Goal: Task Accomplishment & Management: Complete application form

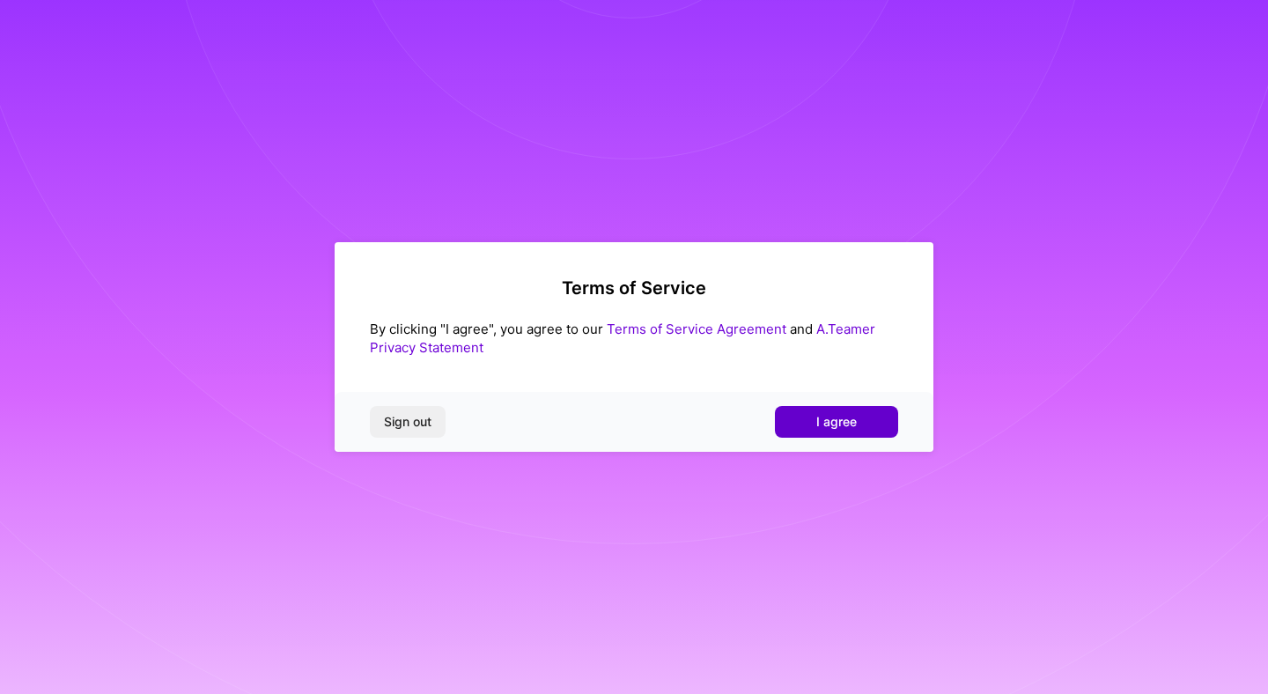
click at [817, 427] on span "I agree" at bounding box center [836, 422] width 41 height 18
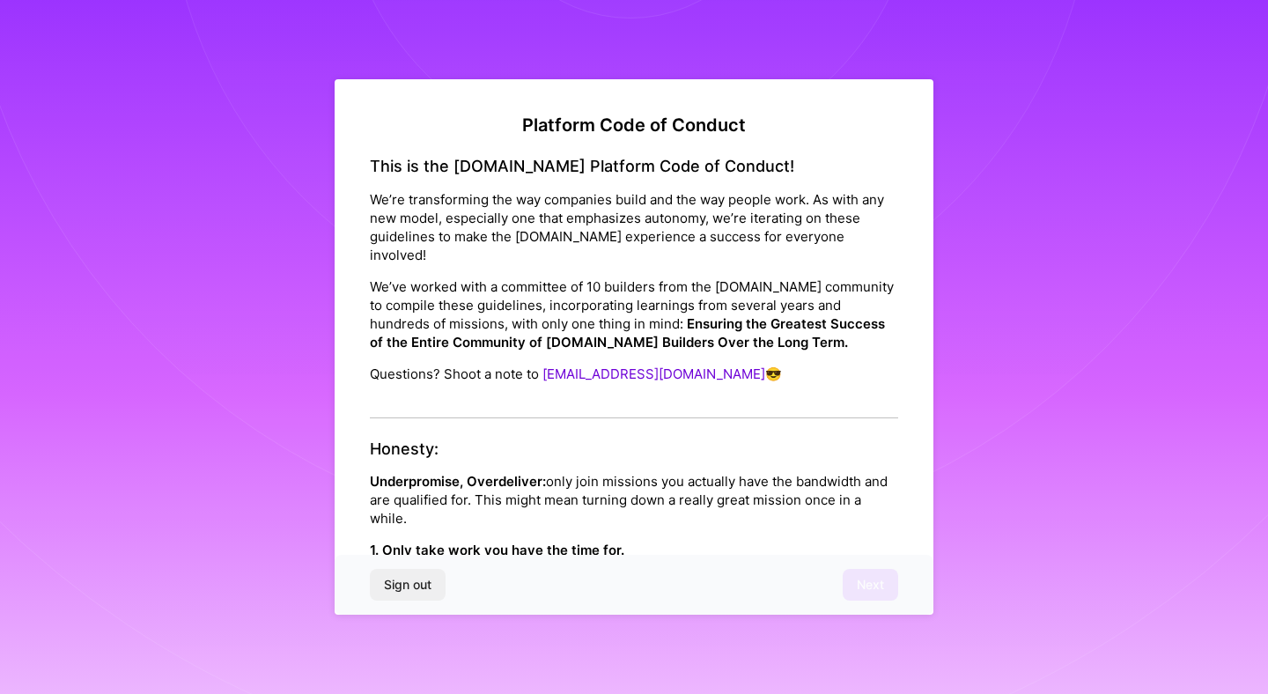
click at [471, 220] on p "We’re transforming the way companies build and the way people work. As with any…" at bounding box center [634, 227] width 528 height 74
click at [771, 281] on p "We’ve worked with a committee of 10 builders from the [DOMAIN_NAME] community t…" at bounding box center [634, 314] width 528 height 74
click at [594, 291] on p "We’ve worked with a committee of 10 builders from the [DOMAIN_NAME] community t…" at bounding box center [634, 314] width 528 height 74
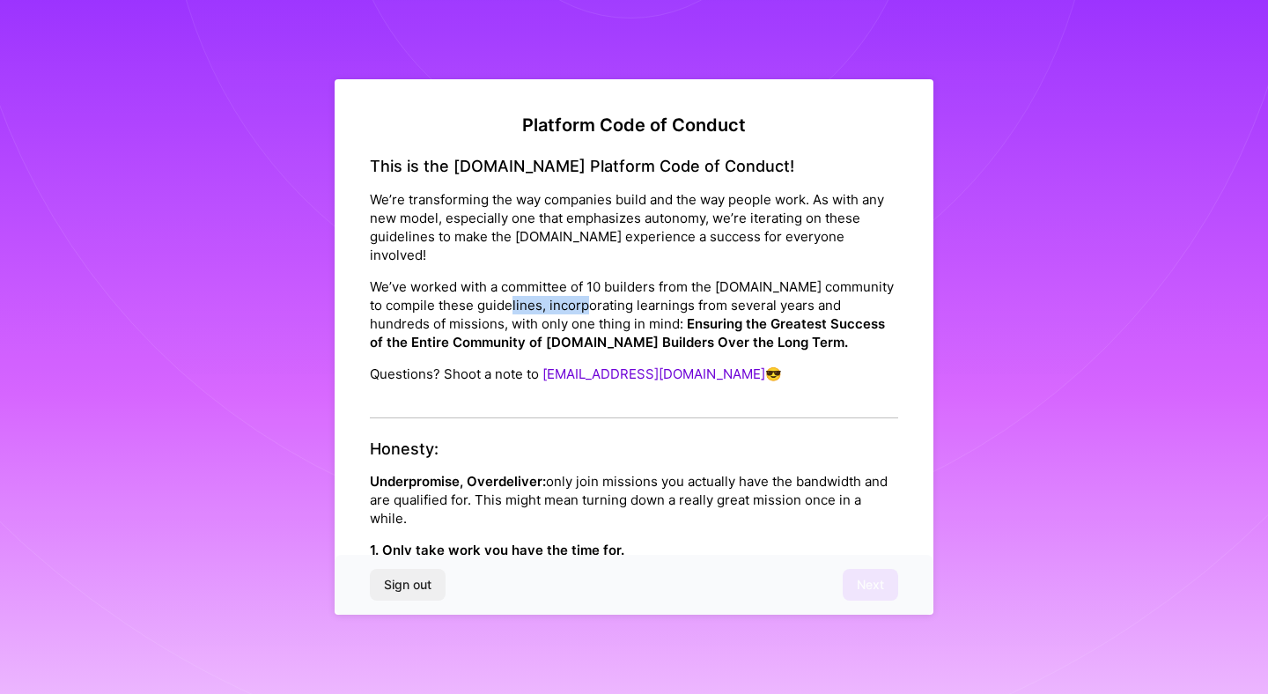
click at [721, 286] on p "We’ve worked with a committee of 10 builders from the [DOMAIN_NAME] community t…" at bounding box center [634, 314] width 528 height 74
click at [786, 291] on p "We’ve worked with a committee of 10 builders from the [DOMAIN_NAME] community t…" at bounding box center [634, 314] width 528 height 74
click at [586, 277] on p "We’ve worked with a committee of 10 builders from the [DOMAIN_NAME] community t…" at bounding box center [634, 314] width 528 height 74
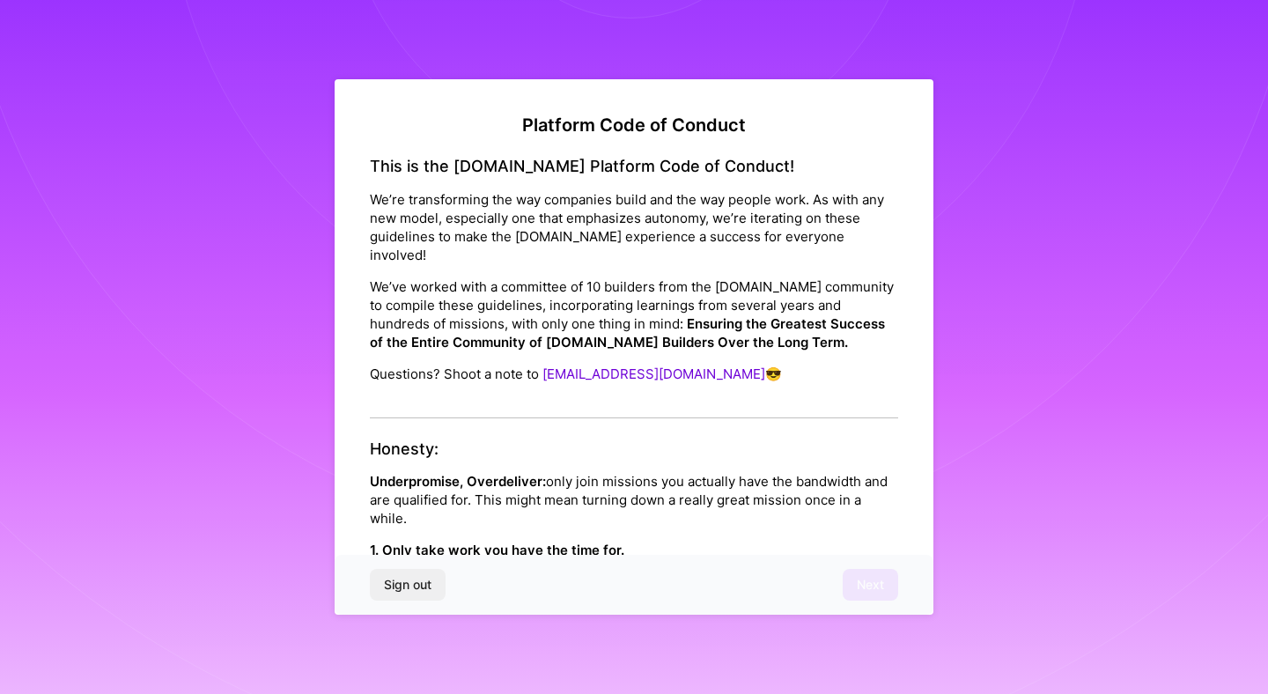
click at [495, 277] on p "We’ve worked with a committee of 10 builders from the [DOMAIN_NAME] community t…" at bounding box center [634, 314] width 528 height 74
click at [583, 542] on strong "1. Only take work you have the time for." at bounding box center [497, 550] width 254 height 17
click at [868, 587] on div "Sign out Next" at bounding box center [634, 585] width 599 height 60
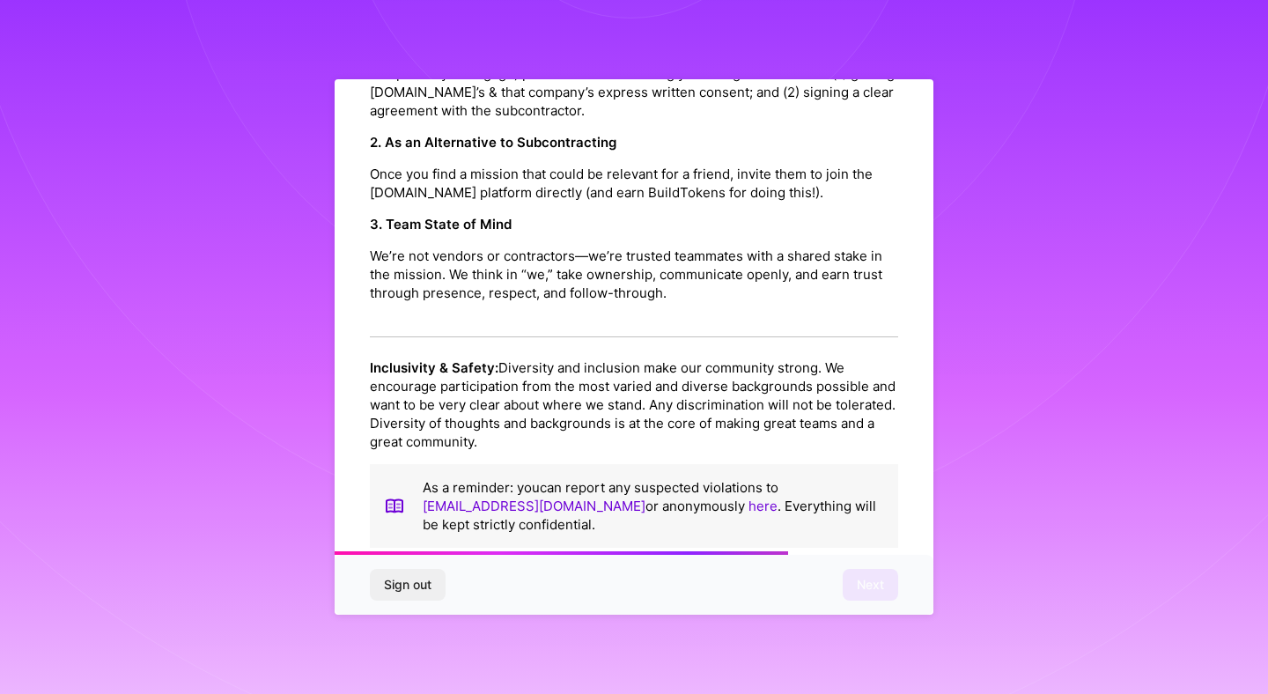
scroll to position [1887, 0]
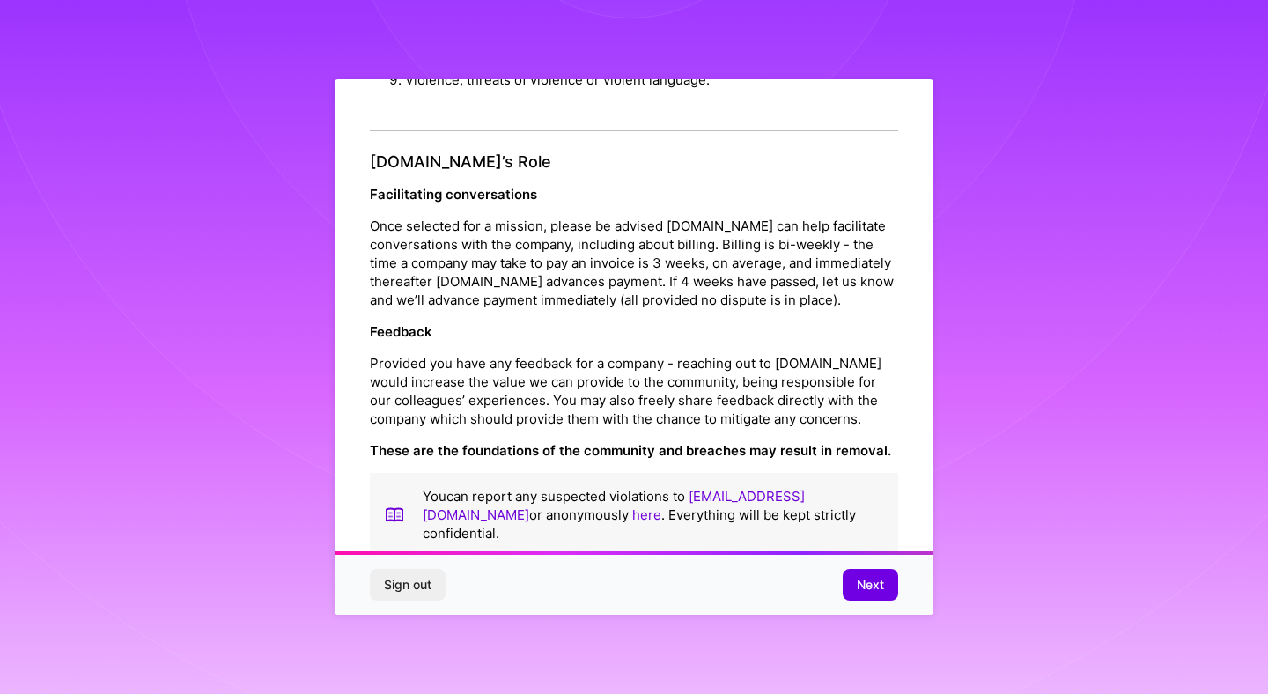
drag, startPoint x: 372, startPoint y: 166, endPoint x: 698, endPoint y: 663, distance: 595.2
click at [698, 663] on div "Platform Code of Conduct This is the [DOMAIN_NAME] Platform Code of Conduct! We…" at bounding box center [634, 347] width 1268 height 694
click at [624, 370] on p "Provided you have any feedback for a company - reaching out to [DOMAIN_NAME] wo…" at bounding box center [634, 391] width 528 height 74
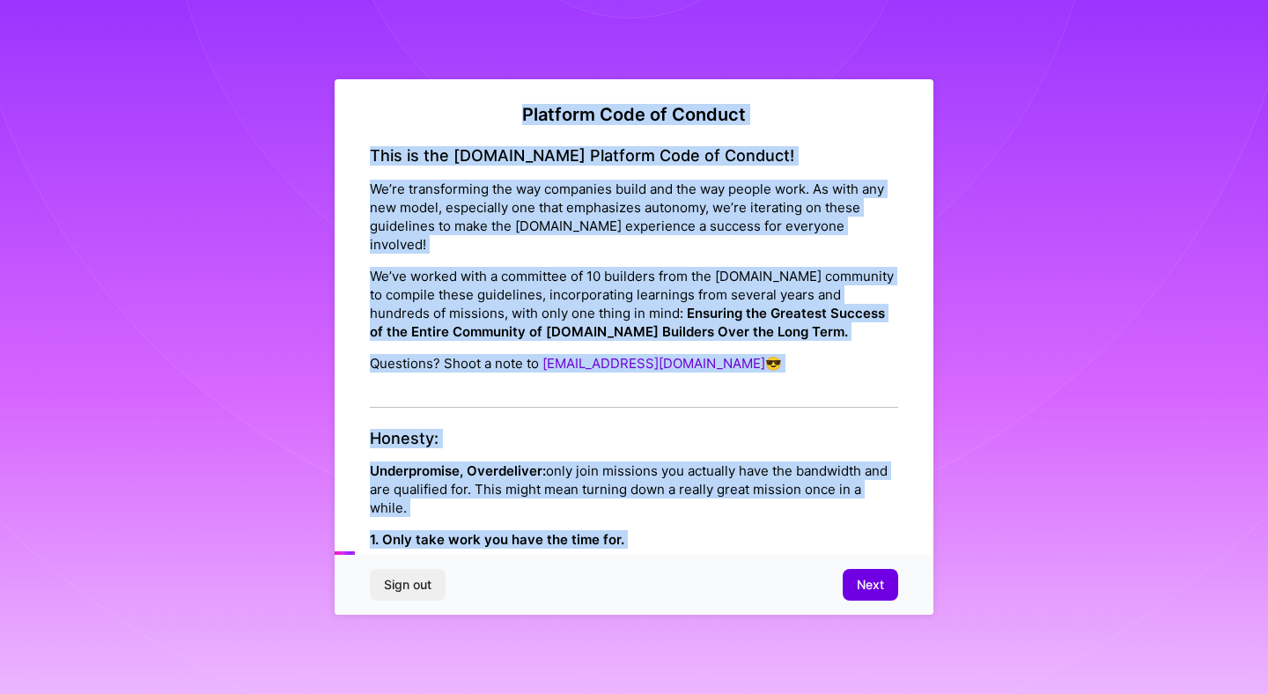
scroll to position [0, 0]
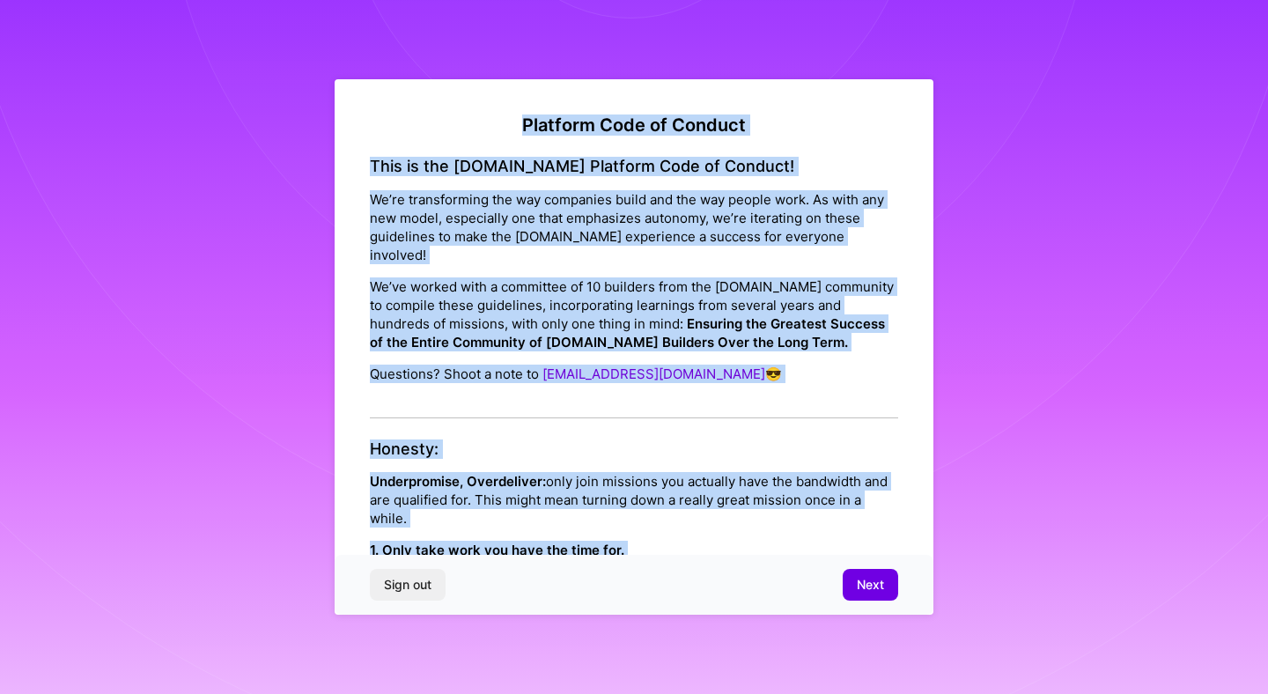
drag, startPoint x: 878, startPoint y: 507, endPoint x: 623, endPoint y: 167, distance: 425.1
click at [859, 582] on span "Next" at bounding box center [870, 585] width 27 height 18
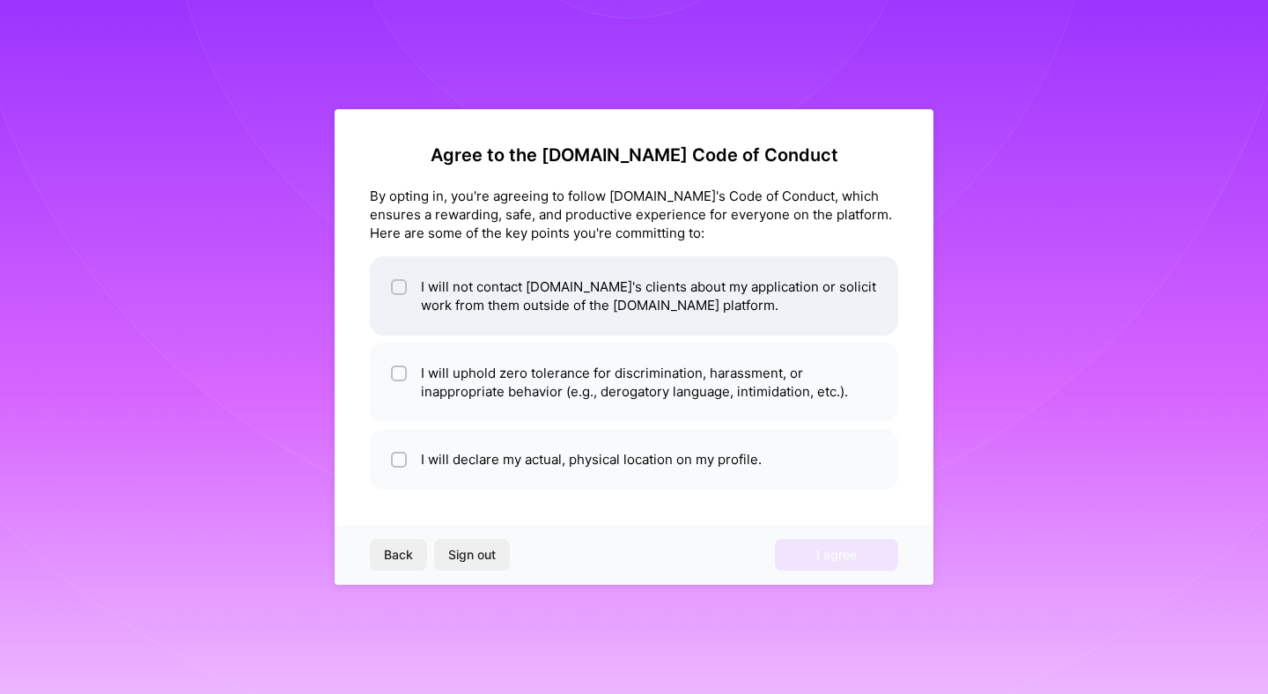
click at [403, 288] on input "checkbox" at bounding box center [401, 288] width 12 height 12
checkbox input "true"
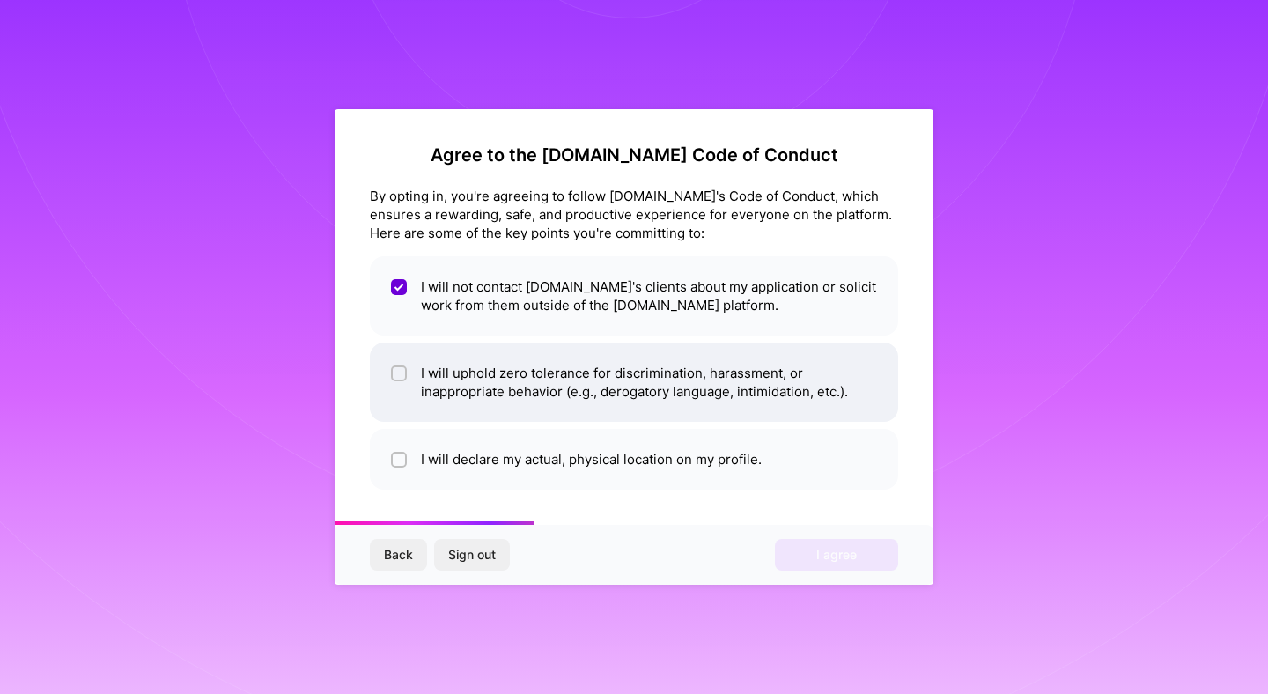
click at [398, 374] on input "checkbox" at bounding box center [401, 374] width 12 height 12
checkbox input "true"
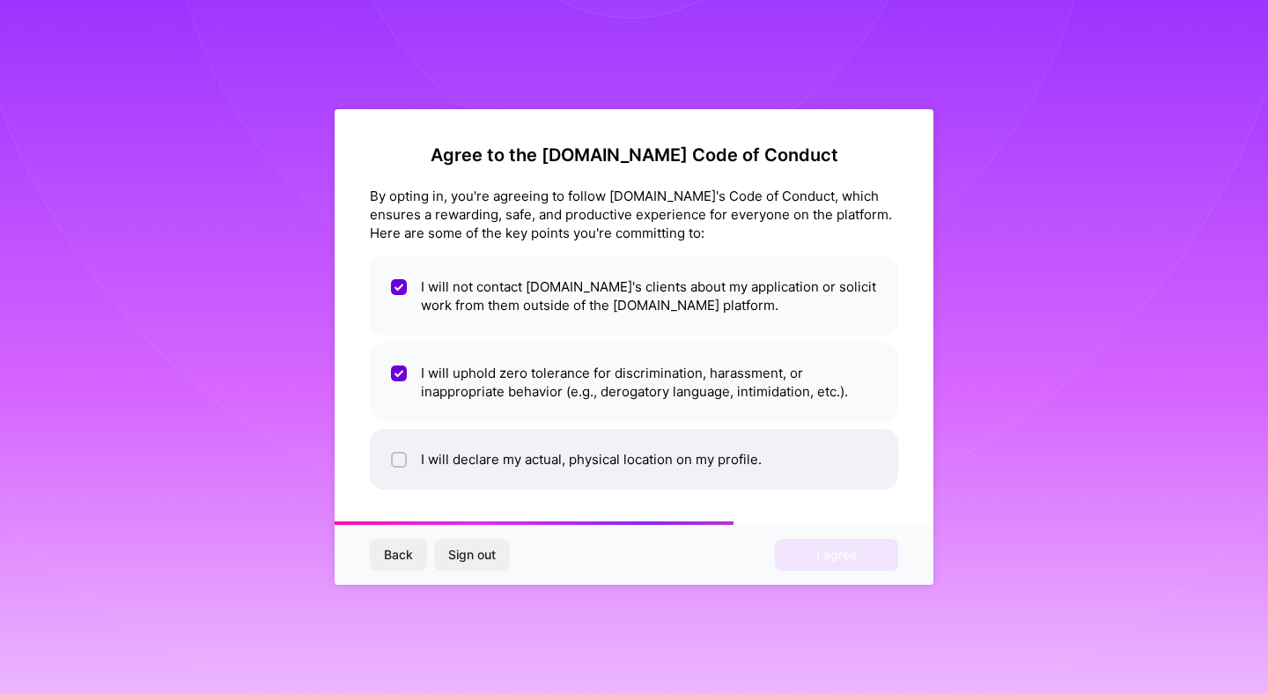
click at [395, 461] on input "checkbox" at bounding box center [401, 460] width 12 height 12
checkbox input "true"
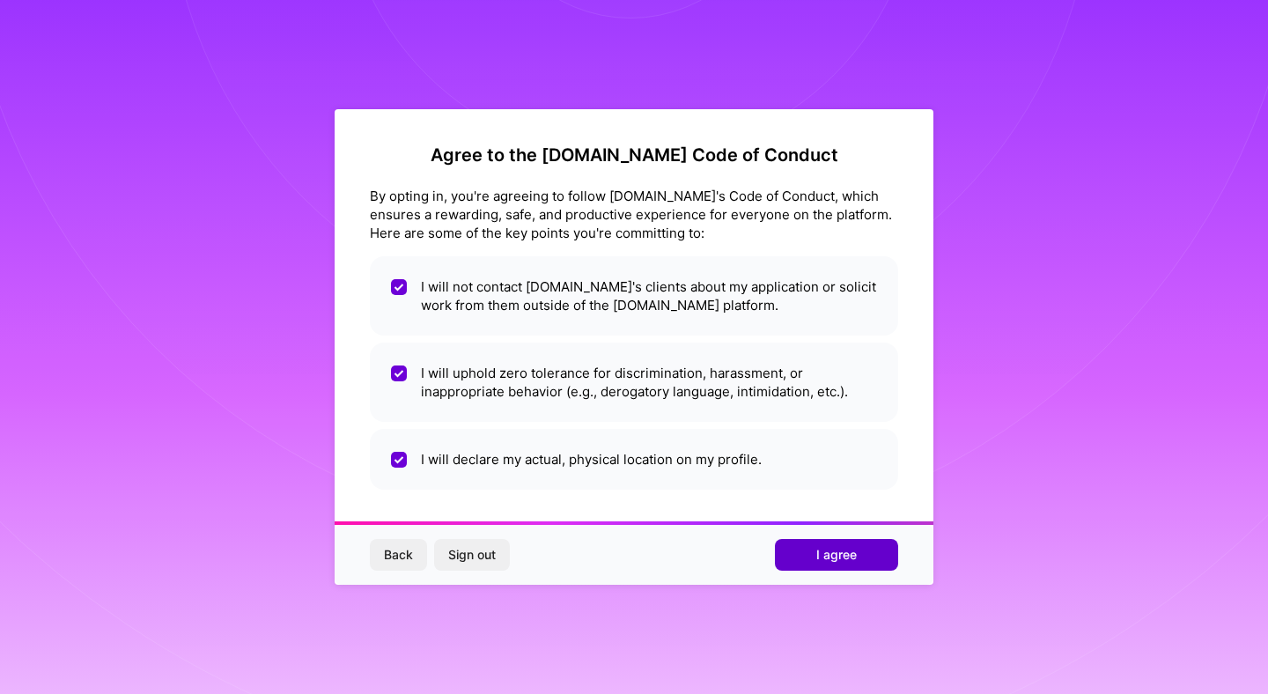
click at [793, 551] on button "I agree" at bounding box center [836, 555] width 123 height 32
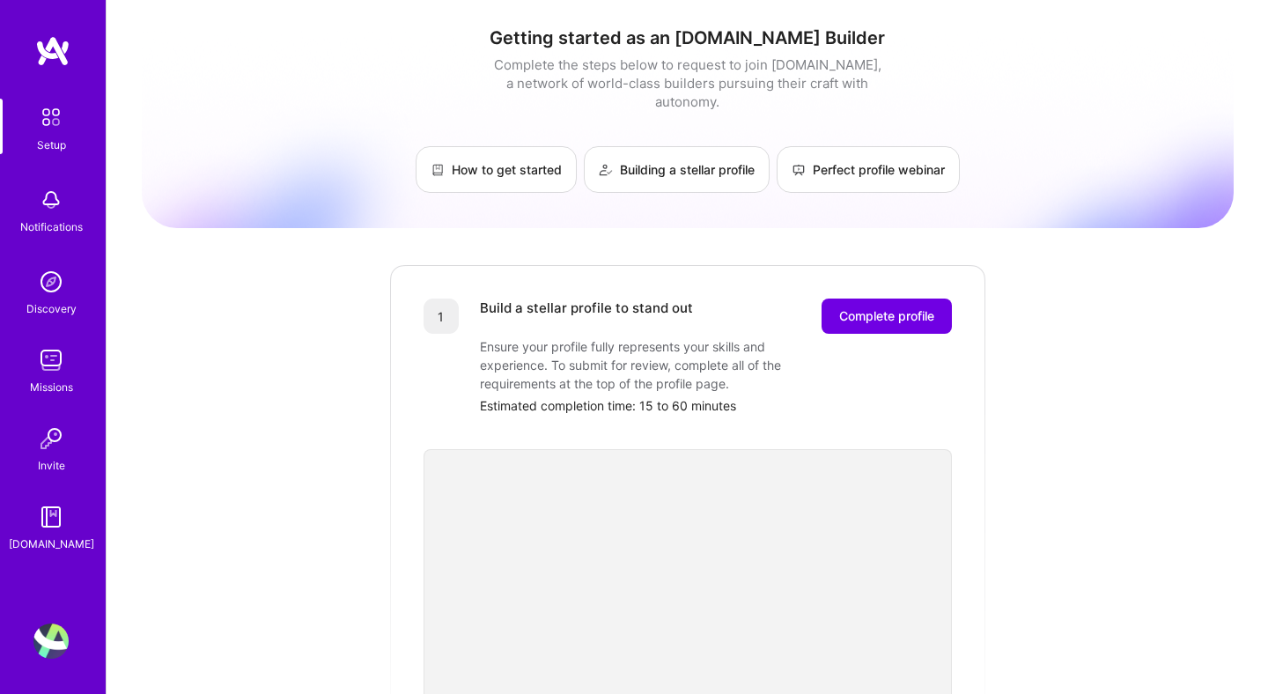
click at [1082, 350] on div "Getting started as an [DOMAIN_NAME] Builder Complete the steps below to request…" at bounding box center [688, 687] width 1092 height 1349
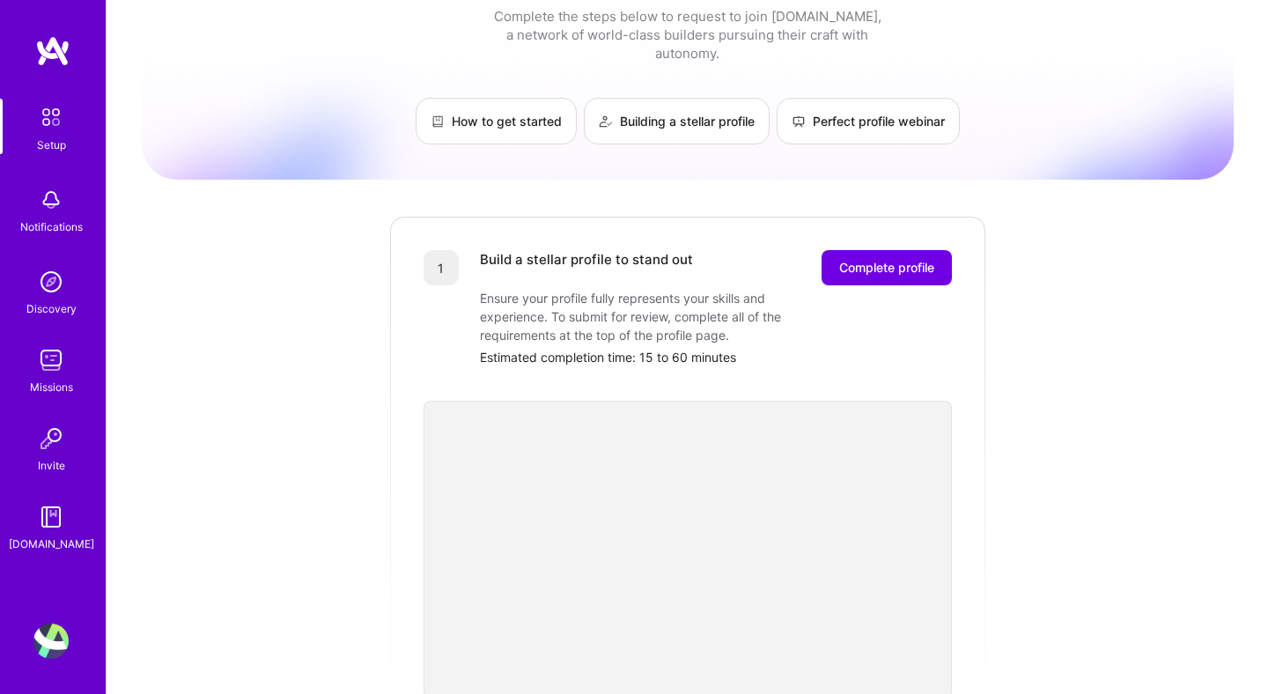
scroll to position [46, 0]
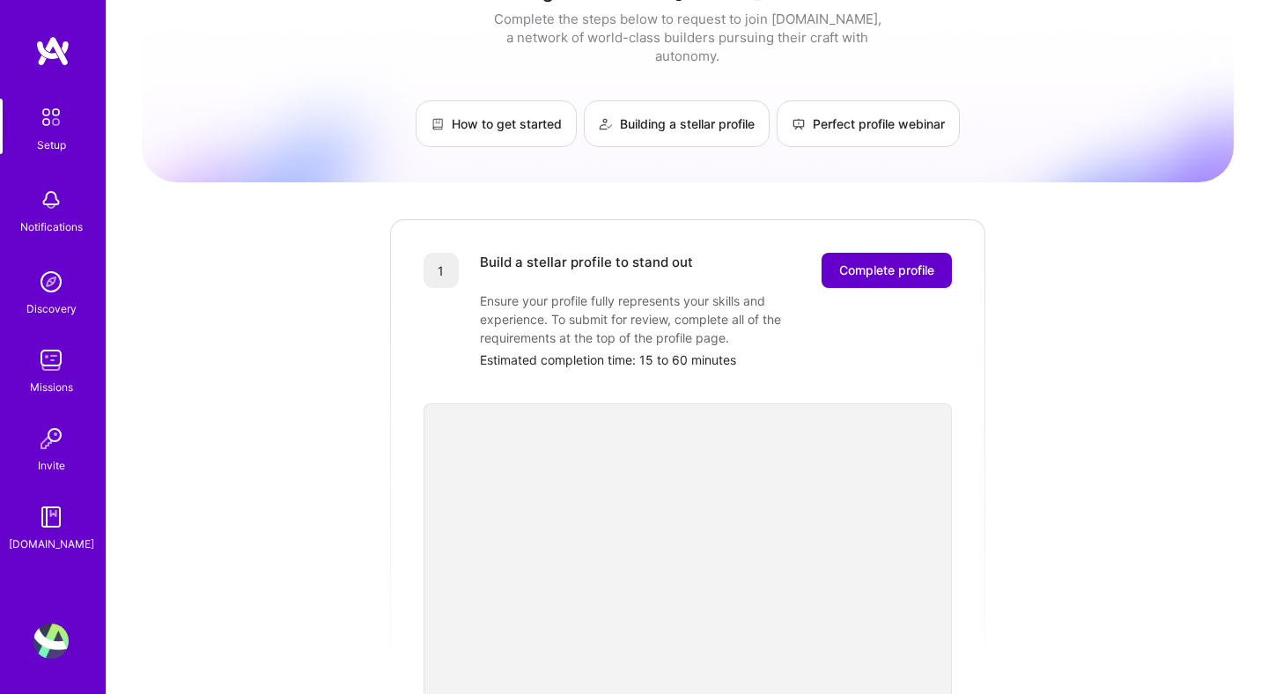
click at [846, 262] on span "Complete profile" at bounding box center [886, 271] width 95 height 18
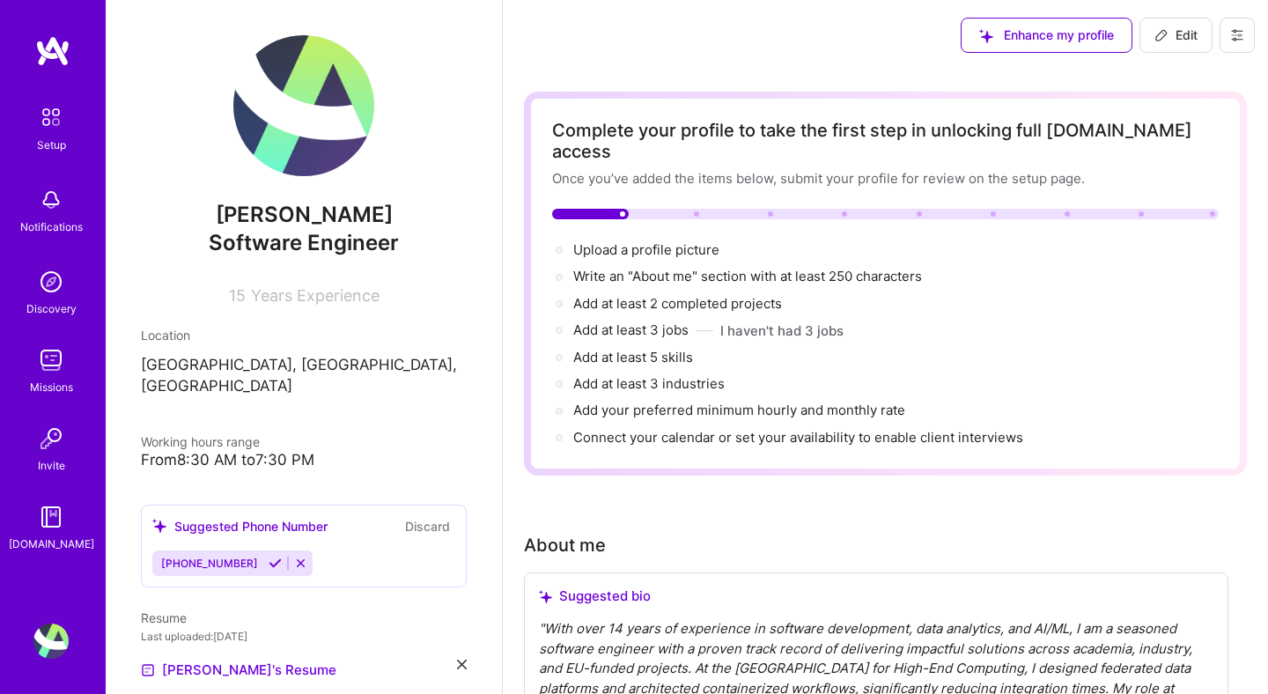
click at [50, 362] on img at bounding box center [50, 360] width 35 height 35
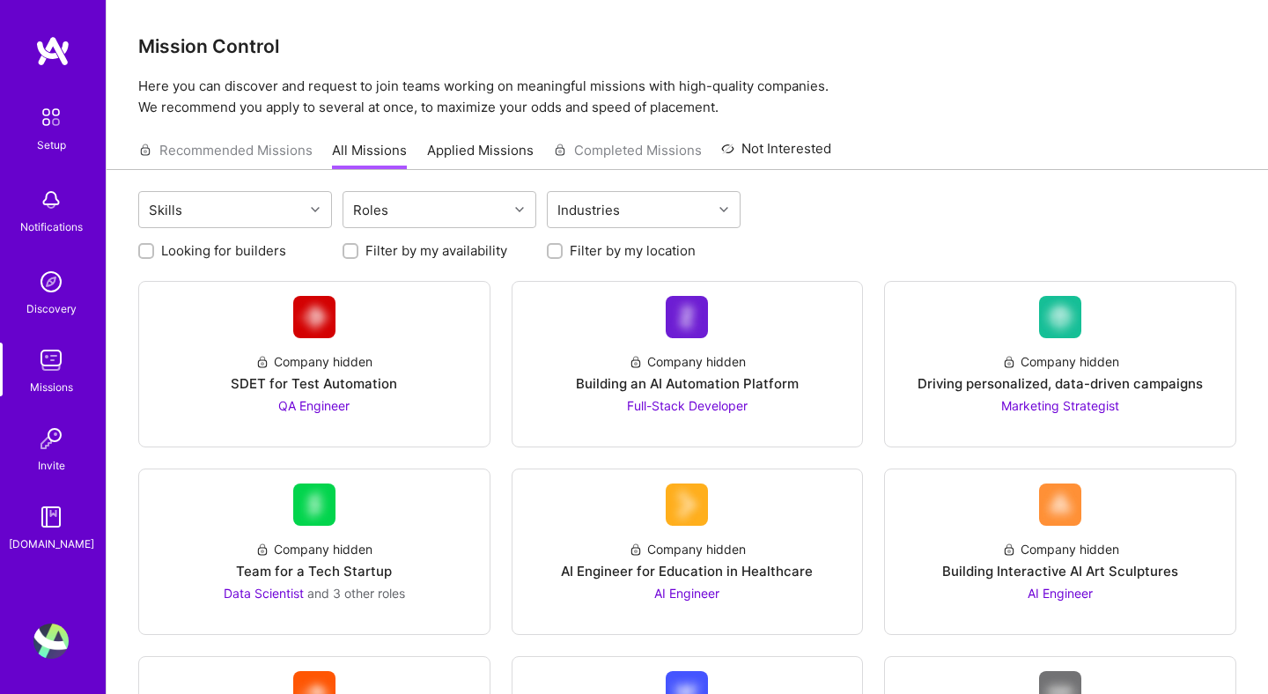
click at [858, 205] on div "Skills Roles Industries" at bounding box center [687, 211] width 1098 height 41
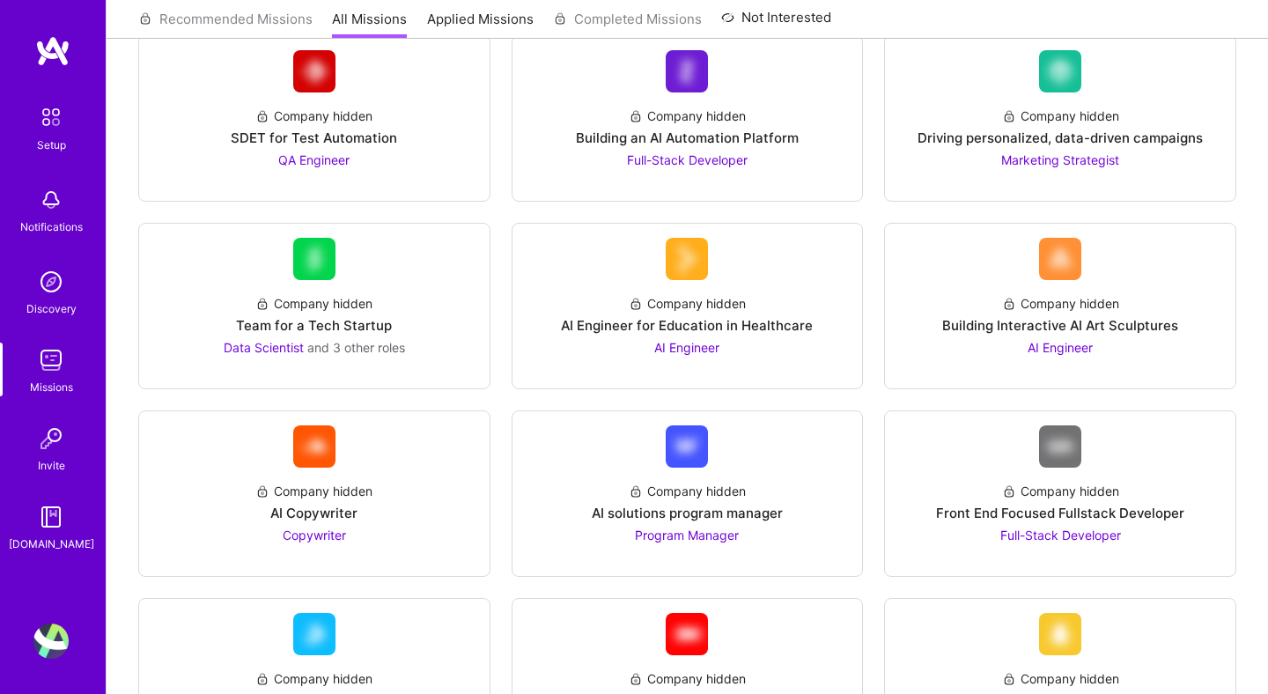
scroll to position [247, 0]
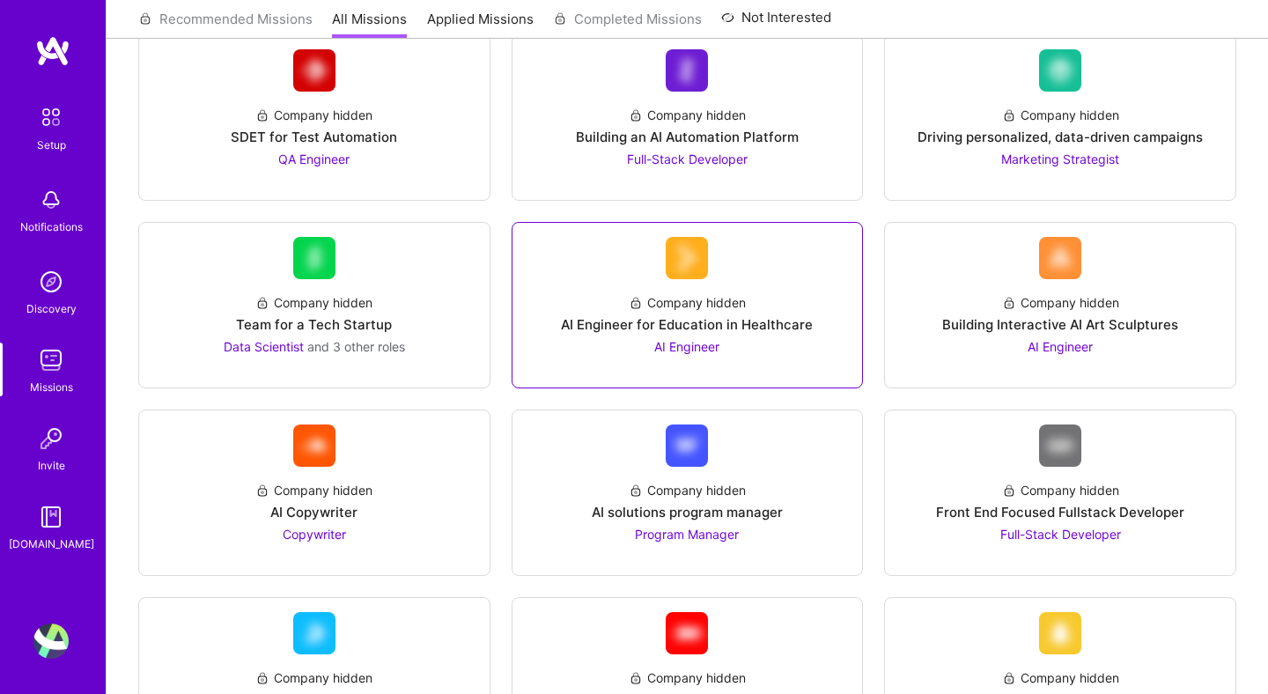
click at [686, 323] on div "AI Engineer for Education in Healthcare" at bounding box center [687, 324] width 252 height 18
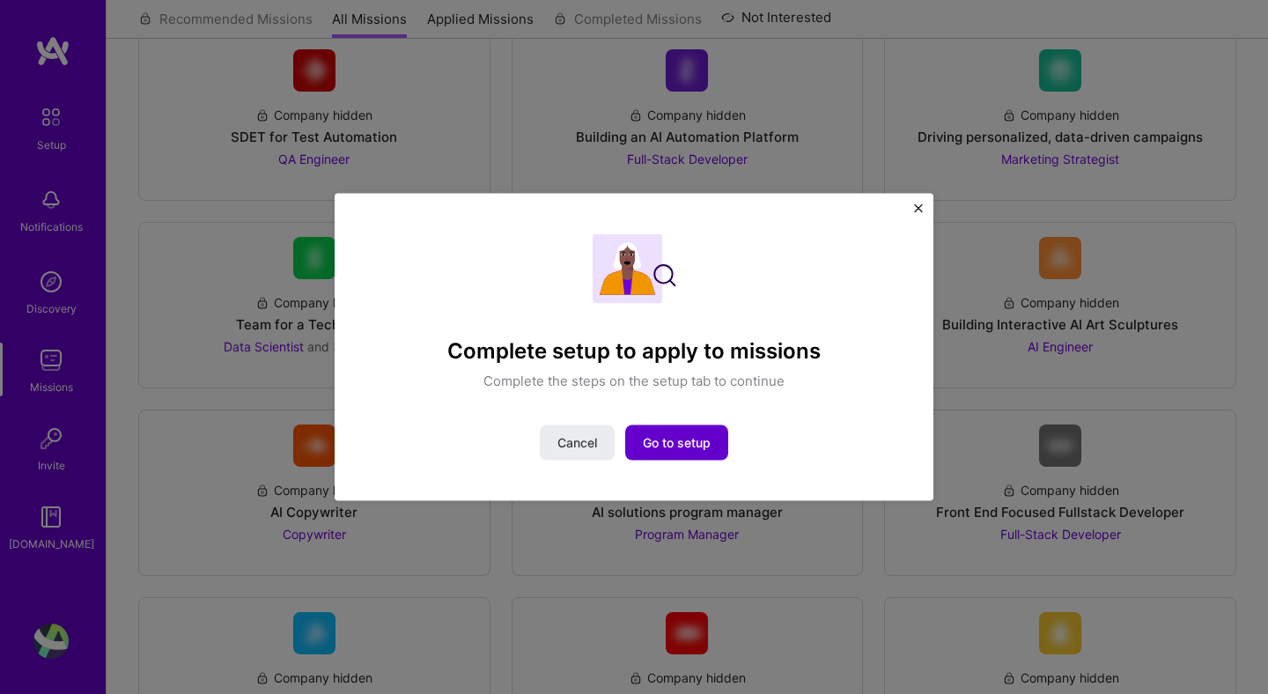
click at [662, 443] on span "Go to setup" at bounding box center [677, 442] width 68 height 18
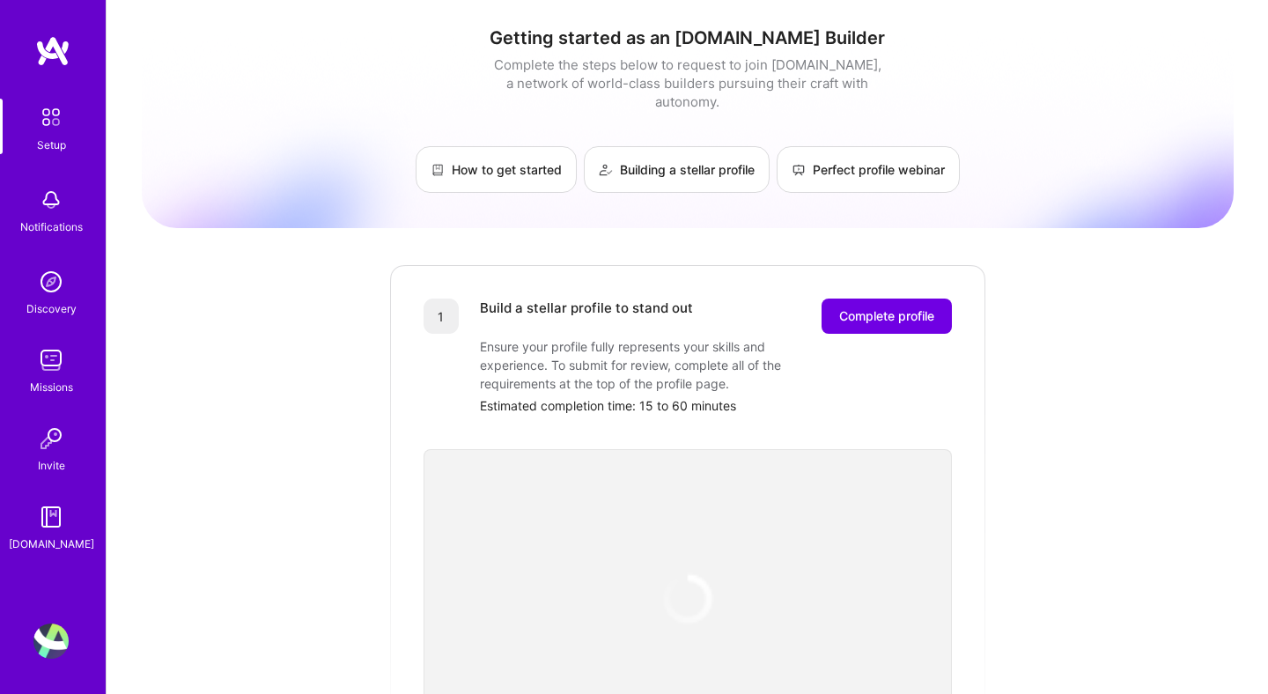
click at [1088, 319] on div "Getting started as an [DOMAIN_NAME] Builder Complete the steps below to request…" at bounding box center [688, 687] width 1092 height 1349
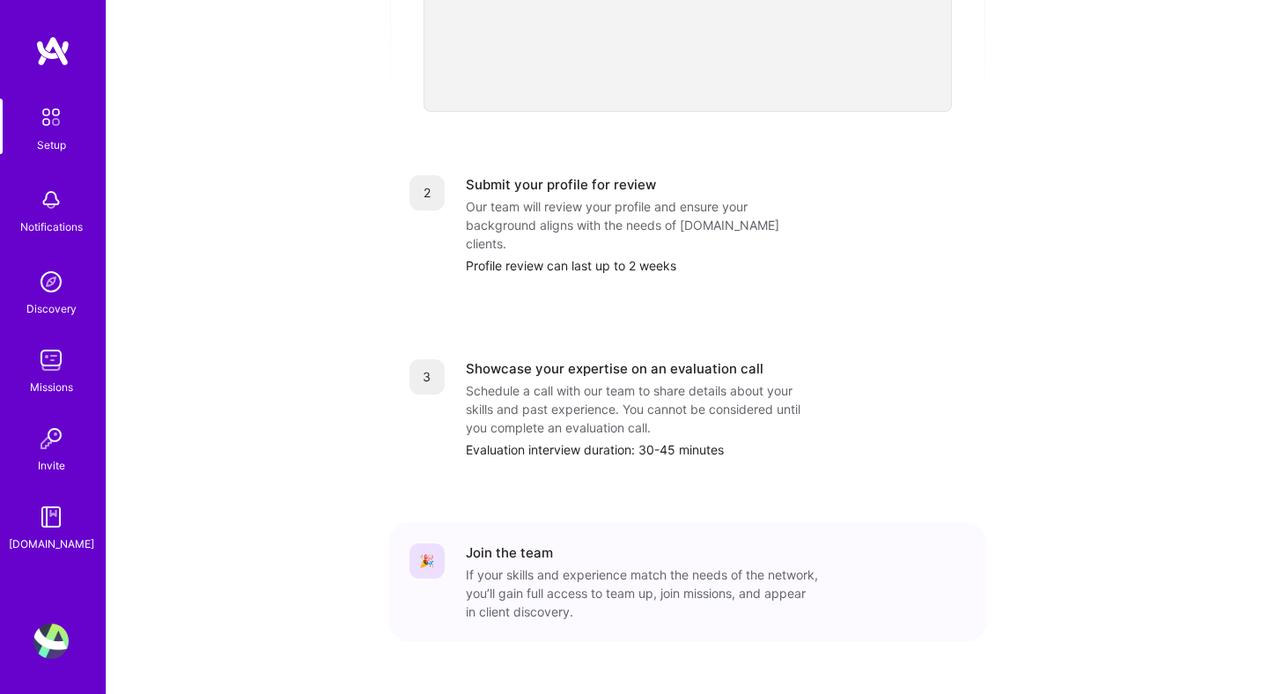
scroll to position [645, 0]
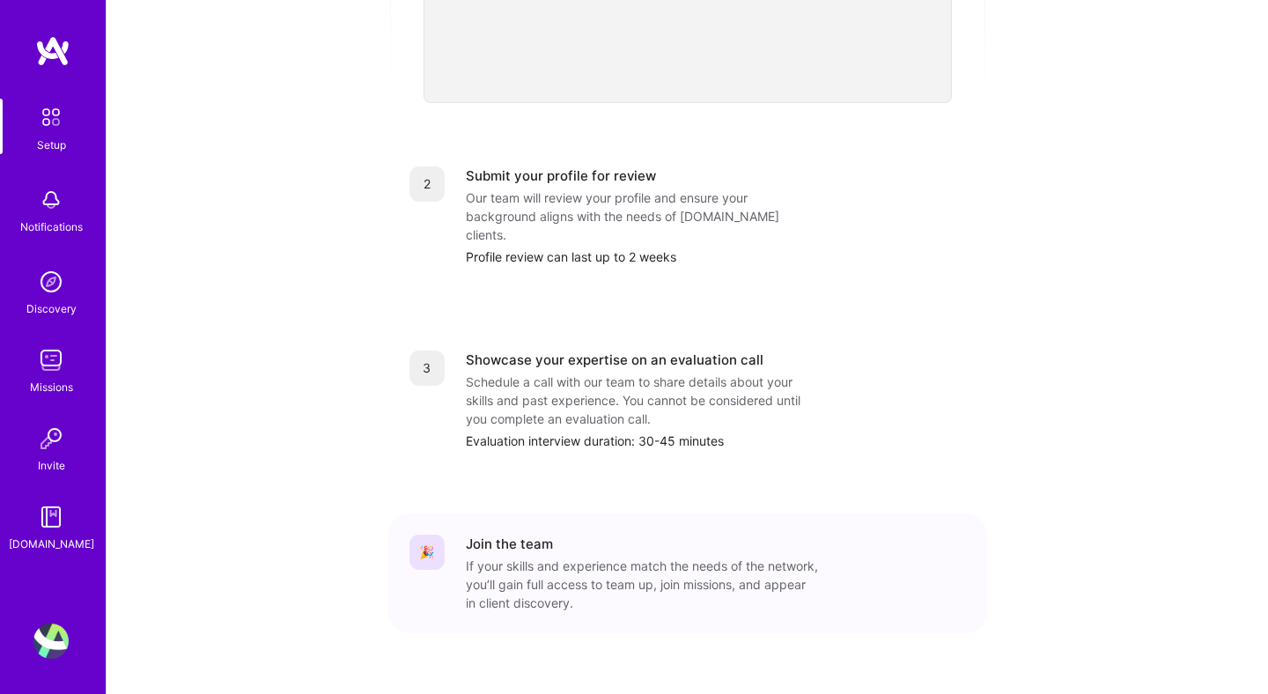
click at [47, 114] on img at bounding box center [51, 117] width 37 height 37
click at [290, 219] on div "Getting started as an [DOMAIN_NAME] Builder Complete the steps below to request…" at bounding box center [688, 43] width 1092 height 1349
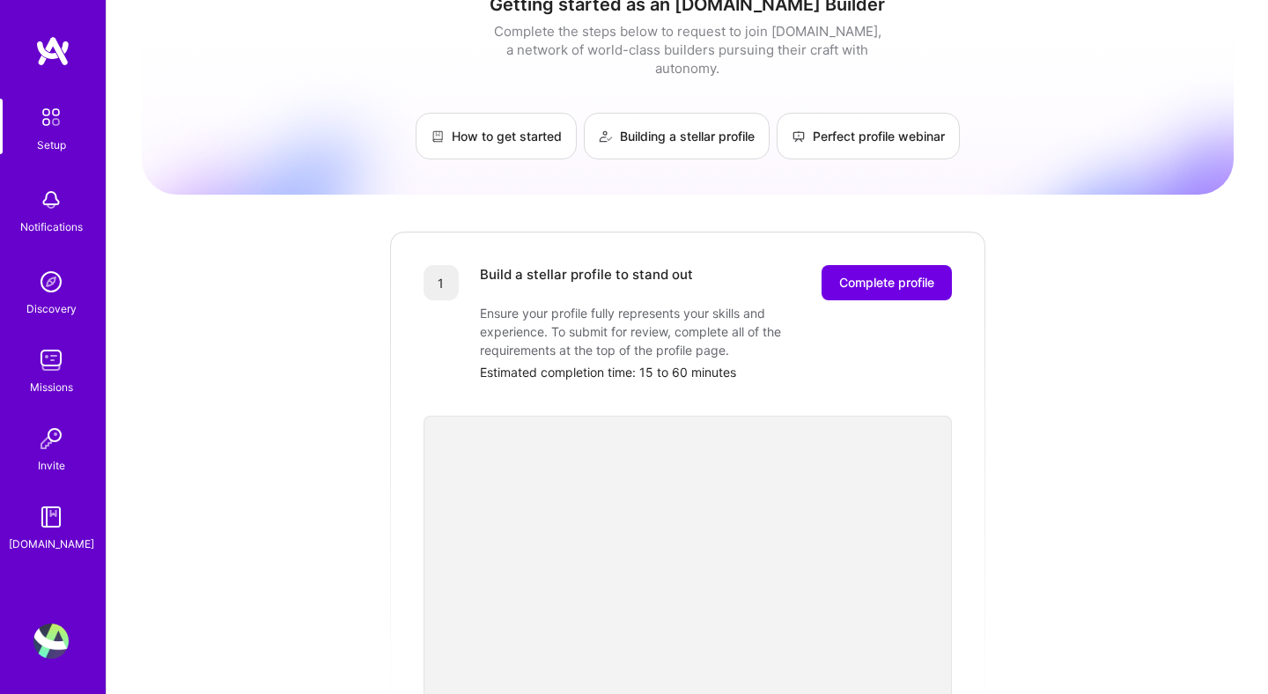
scroll to position [0, 0]
